Goal: Find specific page/section: Find specific page/section

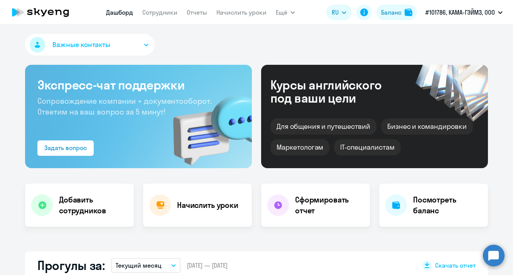
select select "30"
click at [156, 15] on link "Сотрудники" at bounding box center [159, 12] width 35 height 8
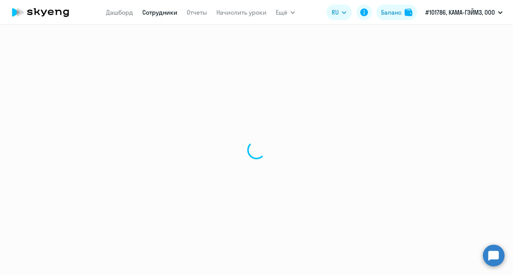
select select "30"
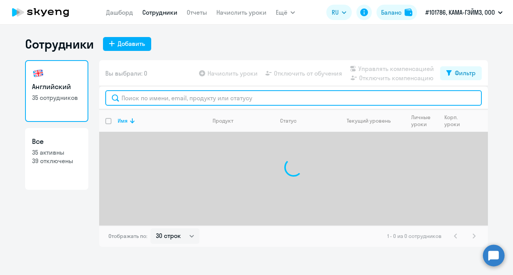
click at [154, 100] on input "text" at bounding box center [293, 97] width 377 height 15
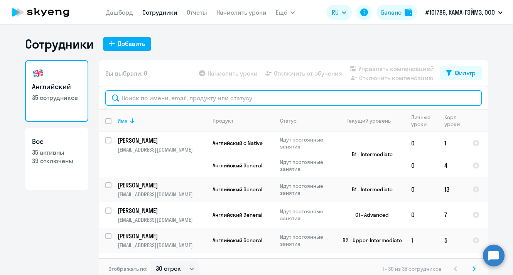
click at [154, 100] on input "text" at bounding box center [293, 97] width 377 height 15
paste input "e.lobanov"
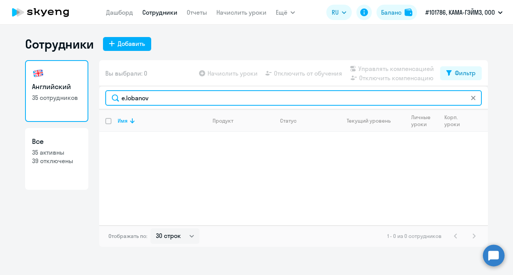
drag, startPoint x: 131, startPoint y: 95, endPoint x: 94, endPoint y: 94, distance: 36.7
click at [94, 94] on div "Английский 35 сотрудников Все 35 активны 39 отключены Вы выбрали: 0 Начислить у…" at bounding box center [256, 153] width 463 height 187
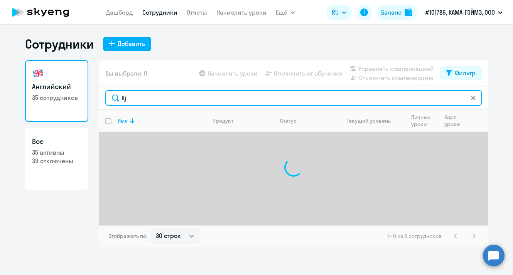
type input "K"
type input "[PERSON_NAME]"
